Goal: Check status: Check status

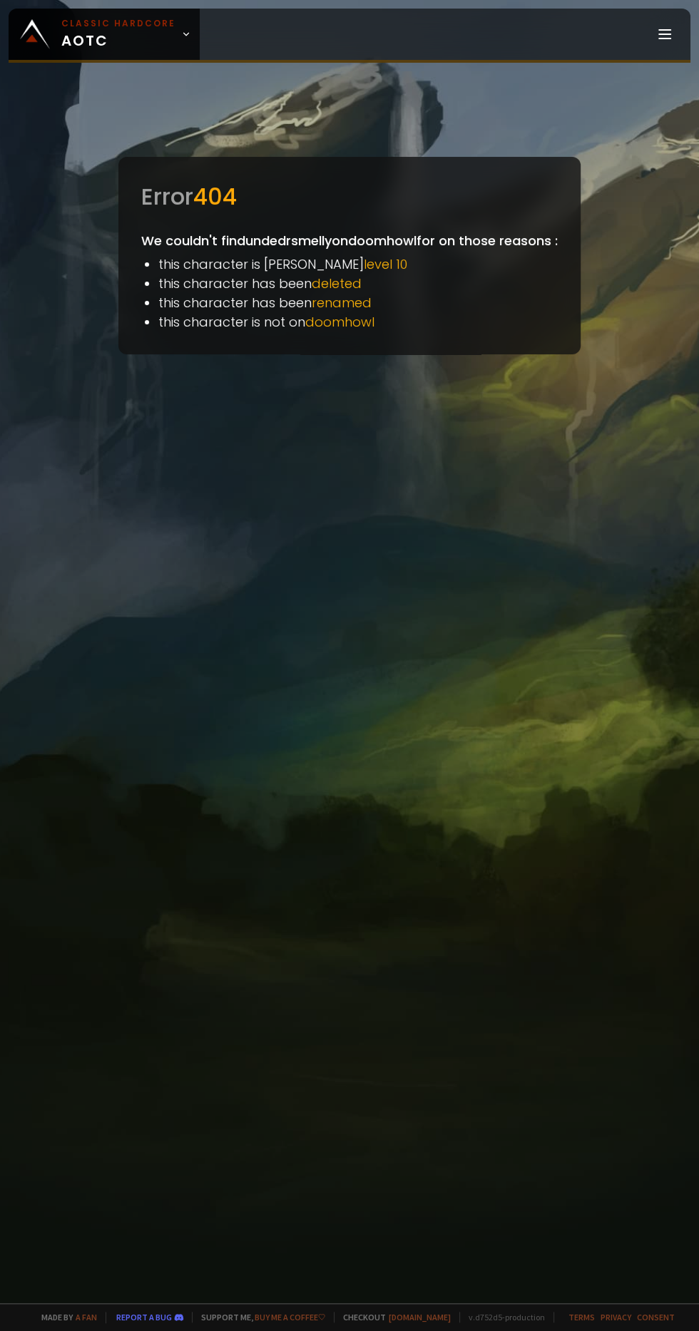
click at [149, 31] on span "Classic Hardcore AOTC" at bounding box center [118, 34] width 114 height 34
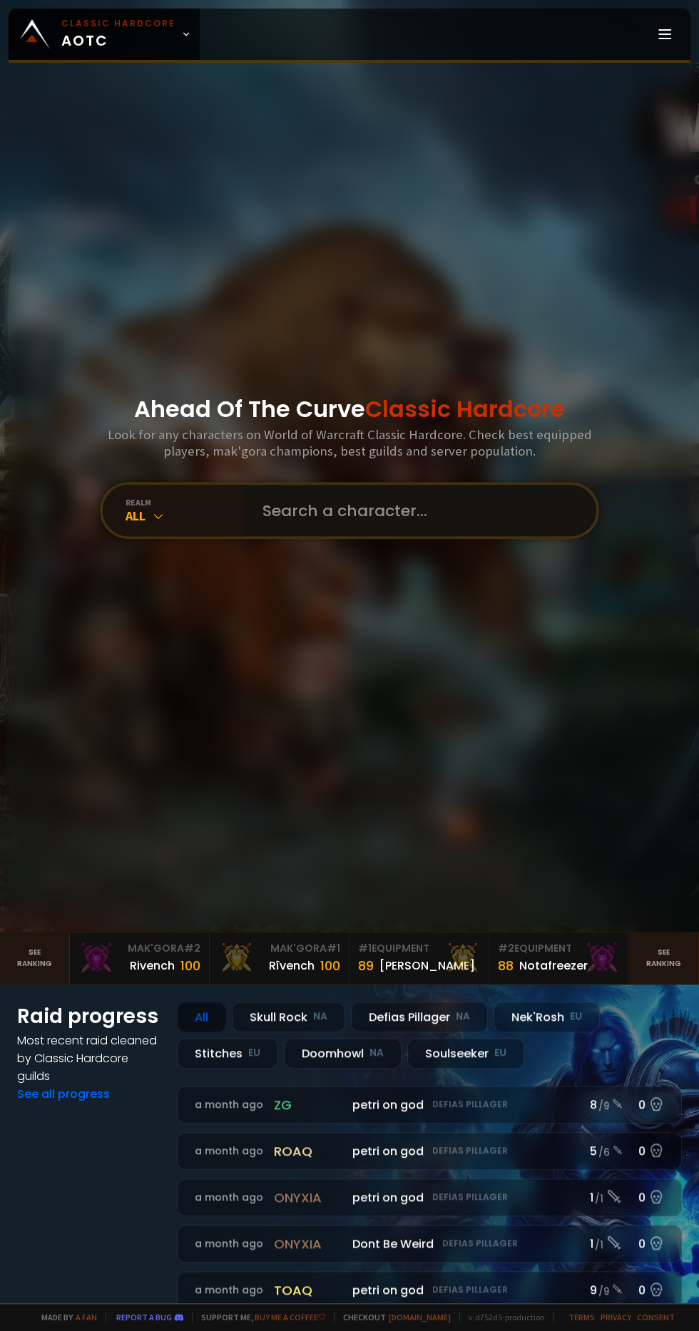
click at [393, 536] on input "text" at bounding box center [416, 510] width 325 height 51
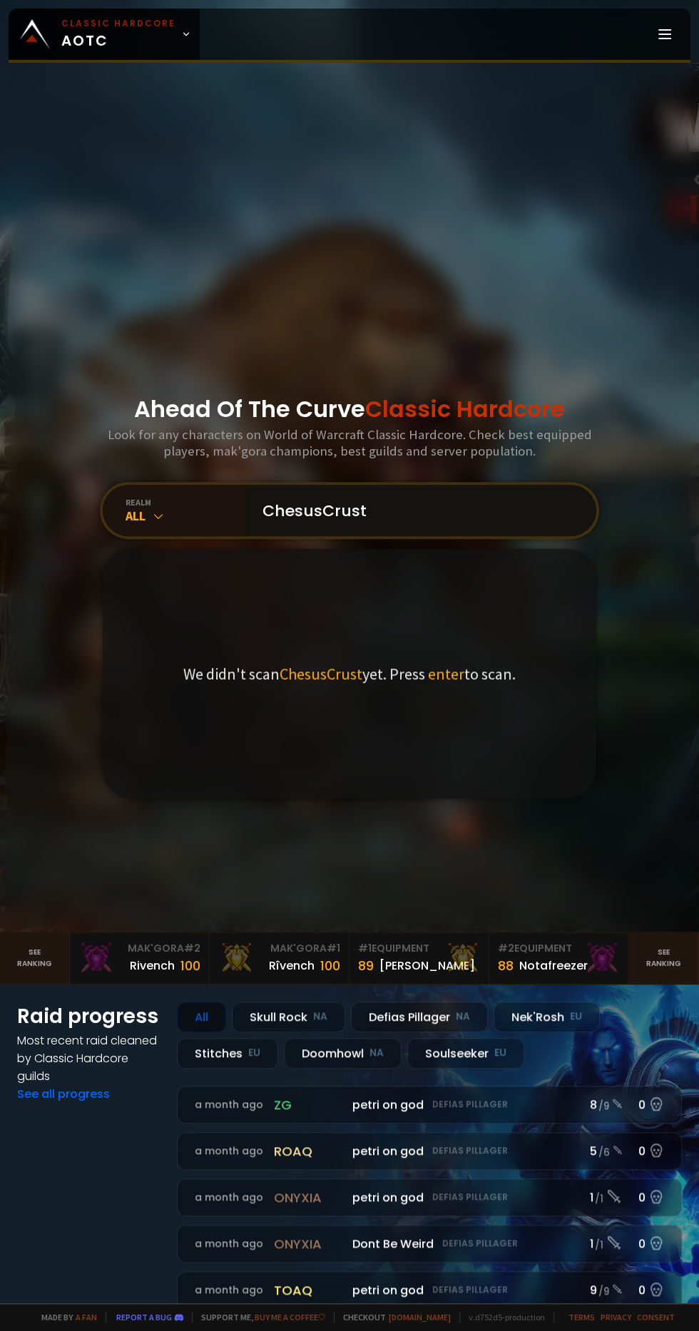
type input "ChesusCrust"
click at [453, 684] on span "enter" at bounding box center [446, 674] width 36 height 20
click at [454, 737] on div "We didn't scan ChesusCrust yet. Press enter to scan." at bounding box center [349, 674] width 493 height 250
click at [484, 536] on input "ChesusCrust" at bounding box center [416, 510] width 325 height 51
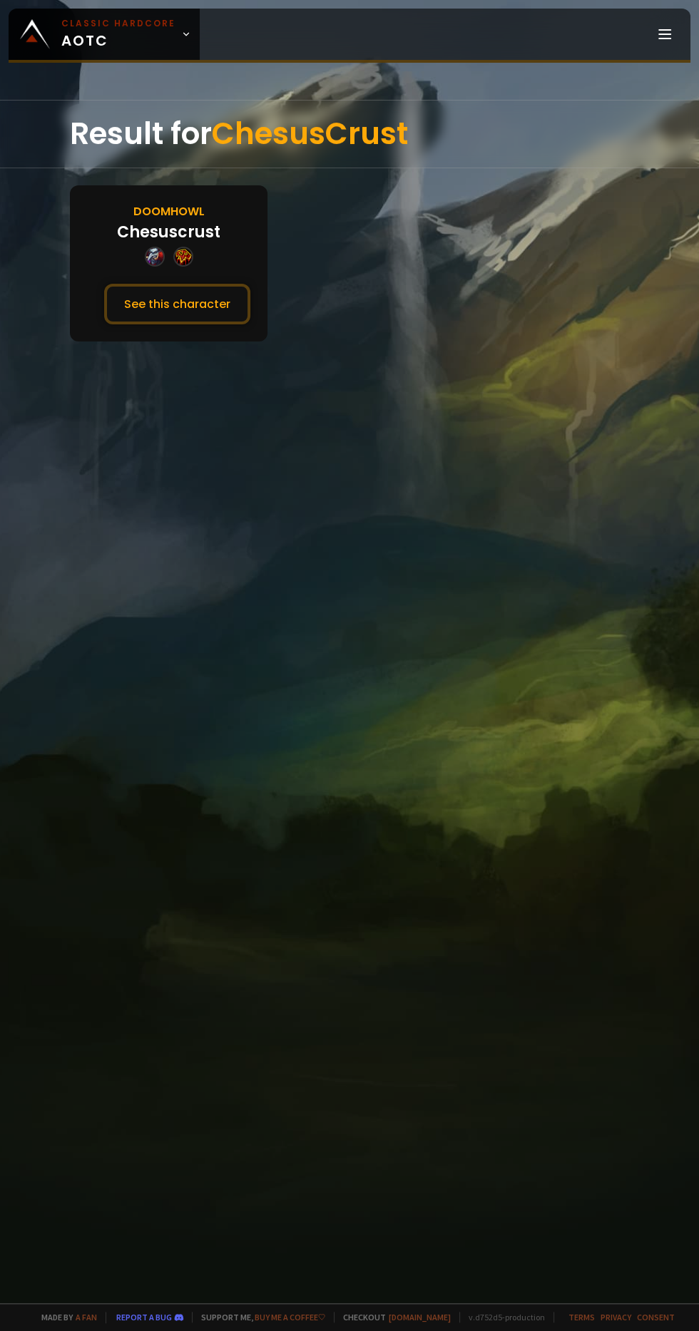
click at [137, 296] on button "See this character" at bounding box center [177, 304] width 146 height 41
